Goal: Task Accomplishment & Management: Manage account settings

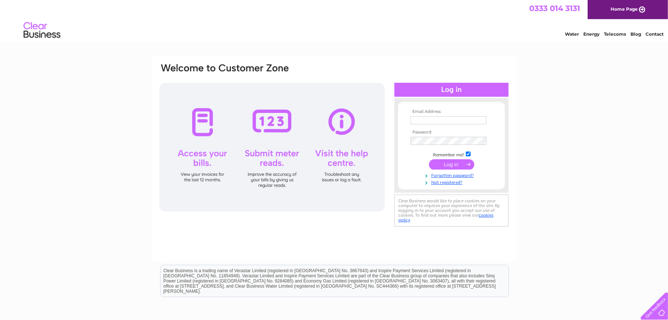
type input "[EMAIL_ADDRESS][DOMAIN_NAME]"
click at [440, 171] on td at bounding box center [451, 165] width 85 height 14
click at [443, 169] on input "submit" at bounding box center [451, 164] width 45 height 10
click at [455, 166] on input "submit" at bounding box center [451, 164] width 45 height 10
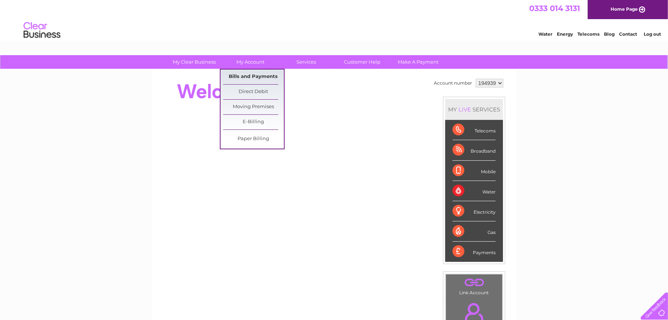
click at [251, 74] on link "Bills and Payments" at bounding box center [253, 77] width 61 height 15
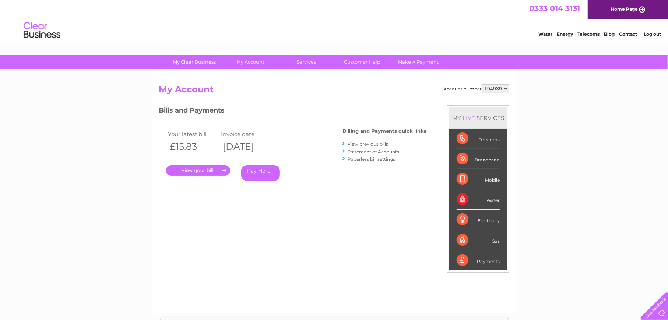
click at [193, 172] on link "." at bounding box center [198, 170] width 64 height 11
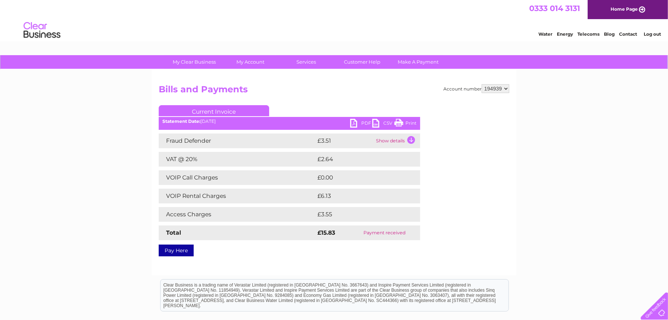
click at [359, 120] on link "PDF" at bounding box center [361, 124] width 22 height 11
